Goal: Task Accomplishment & Management: Use online tool/utility

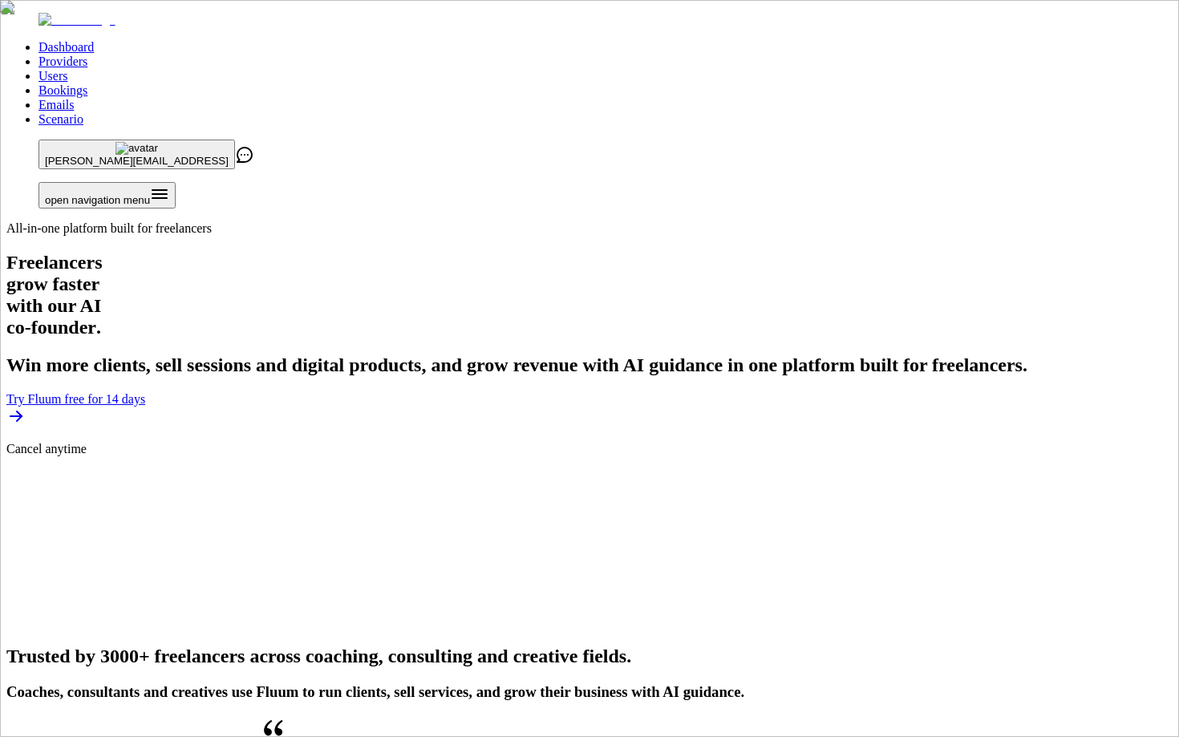
click at [67, 69] on link "Users" at bounding box center [53, 76] width 29 height 14
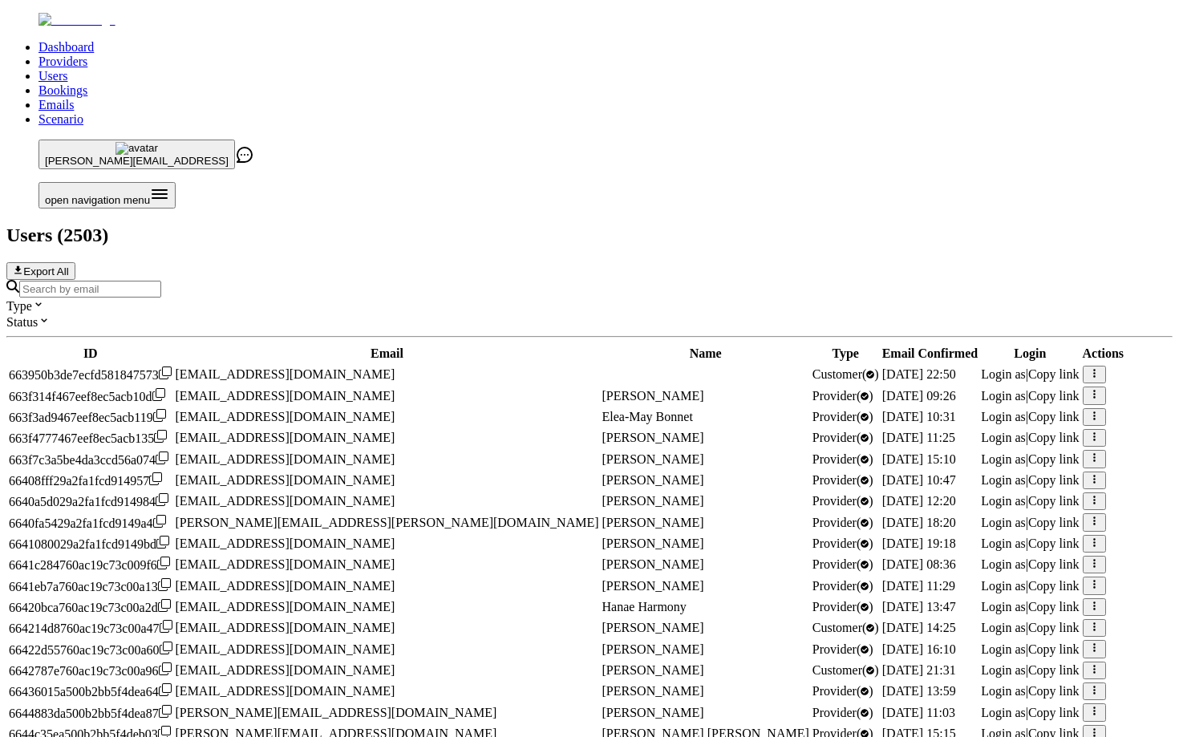
click at [161, 281] on input "Search by email" at bounding box center [90, 289] width 142 height 17
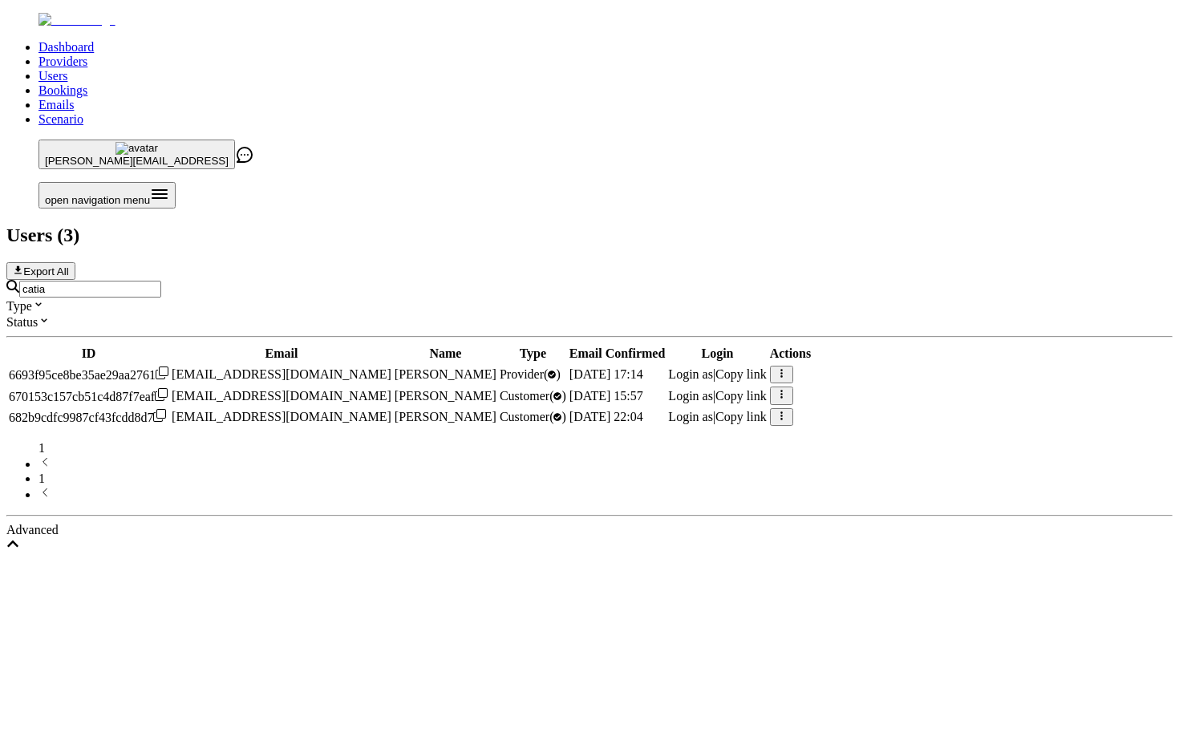
type input "catia"
click at [713, 367] on span "Login as" at bounding box center [690, 374] width 45 height 14
